Goal: Information Seeking & Learning: Learn about a topic

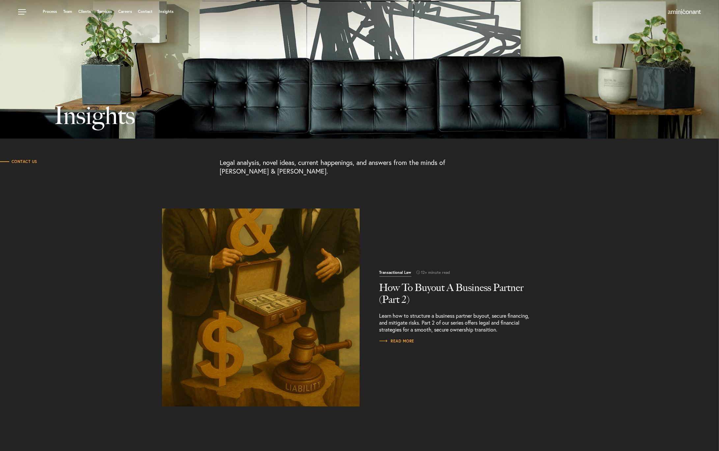
click at [403, 293] on h2 "How To Buyout A Business Partner (Part 2)" at bounding box center [459, 293] width 158 height 24
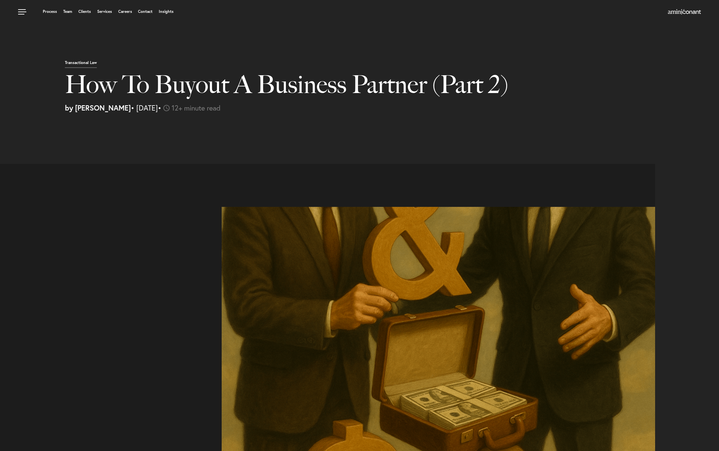
select select "US"
select select "Austin"
select select "Business and Civil Litigation"
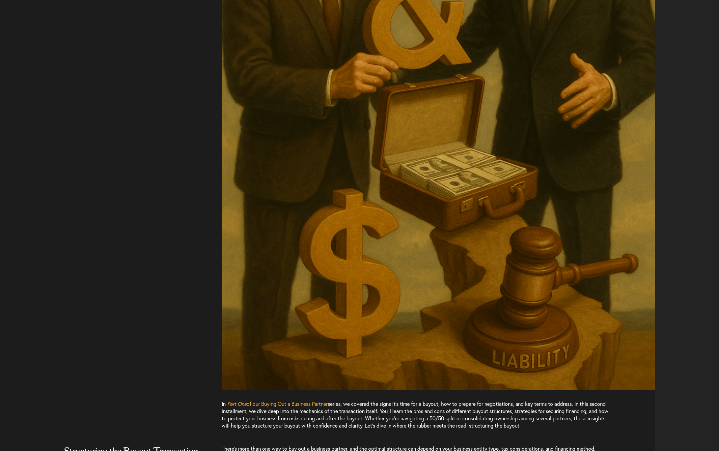
scroll to position [330, 0]
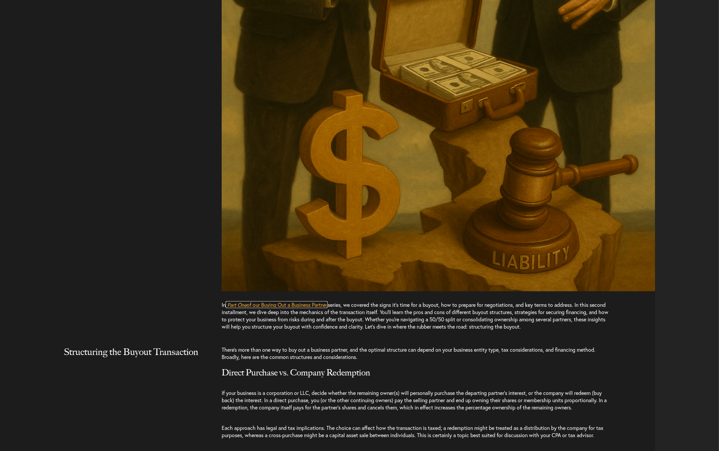
click at [284, 303] on span "of our Buying Out a Business Partner" at bounding box center [287, 304] width 81 height 7
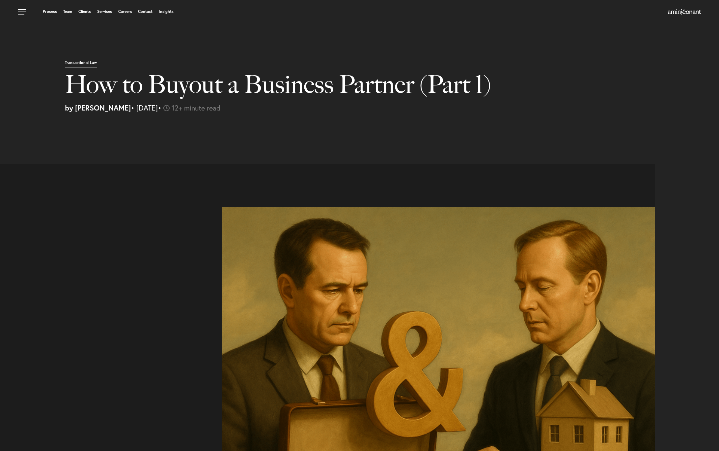
select select "US"
select select "Austin"
select select "Business and Civil Litigation"
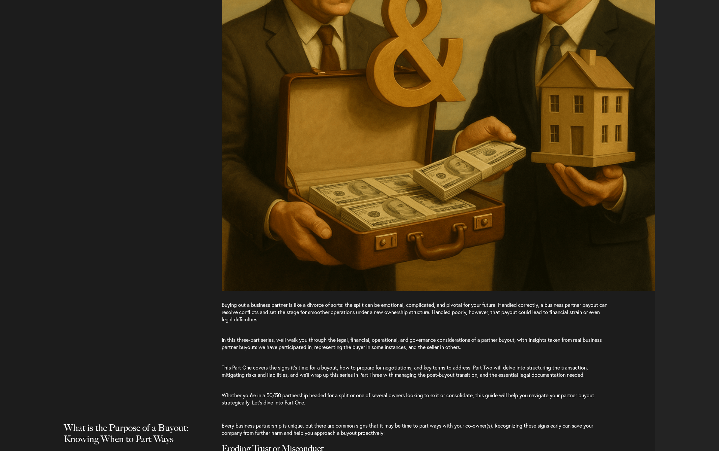
scroll to position [165, 0]
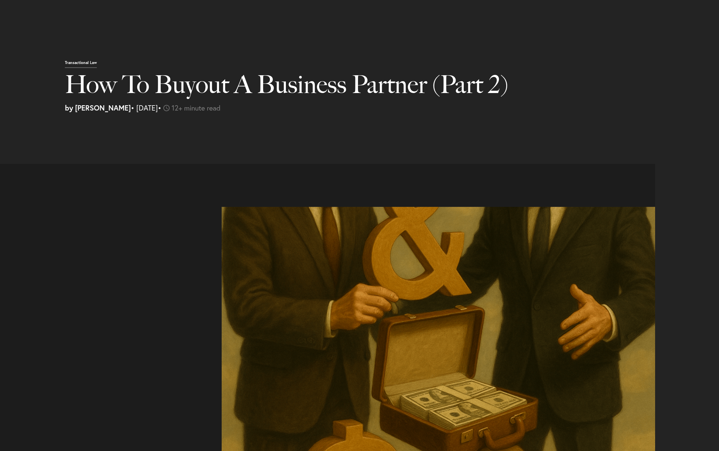
select select "US"
select select "Austin"
select select "Business and Civil Litigation"
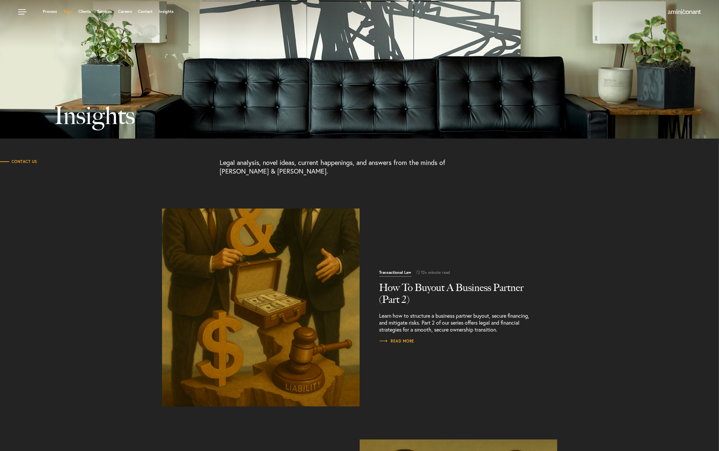
click at [70, 13] on link "Team" at bounding box center [67, 12] width 9 height 4
